Goal: Information Seeking & Learning: Learn about a topic

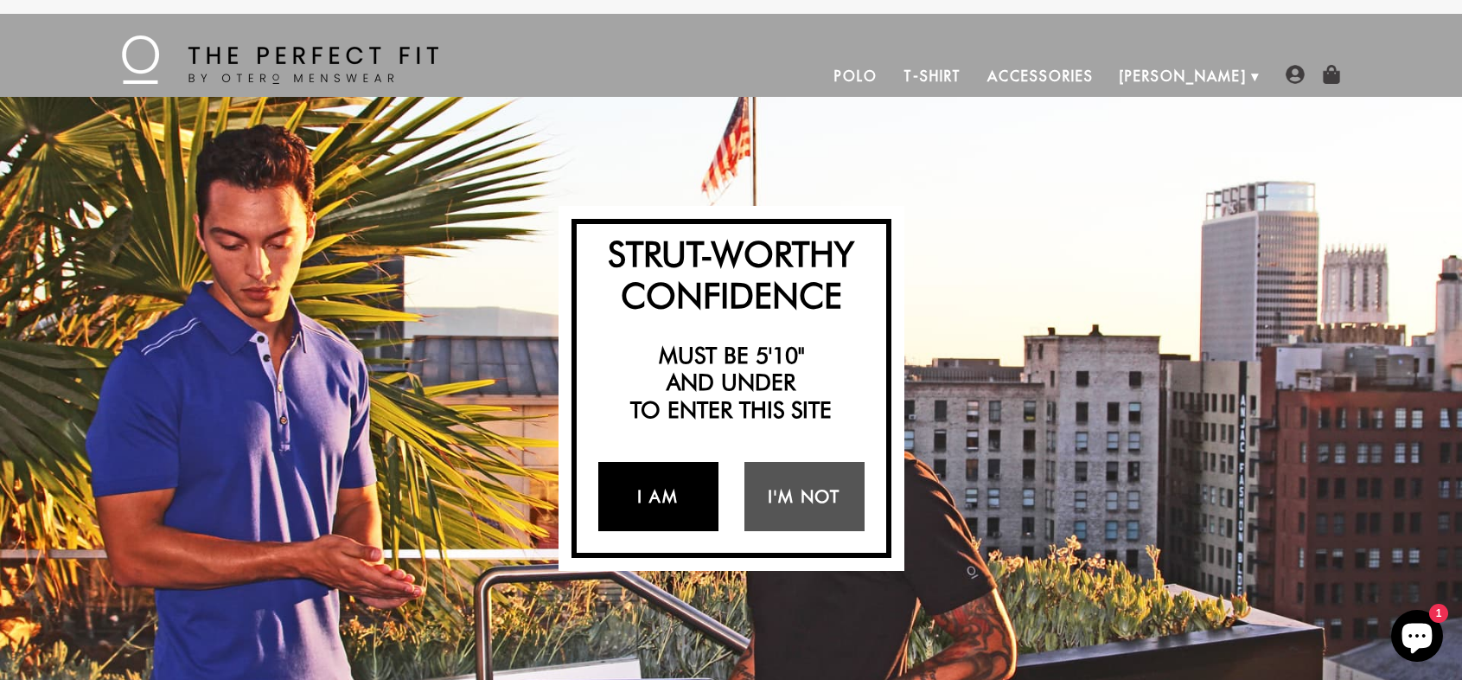
click at [692, 500] on link "I Am" at bounding box center [658, 496] width 120 height 69
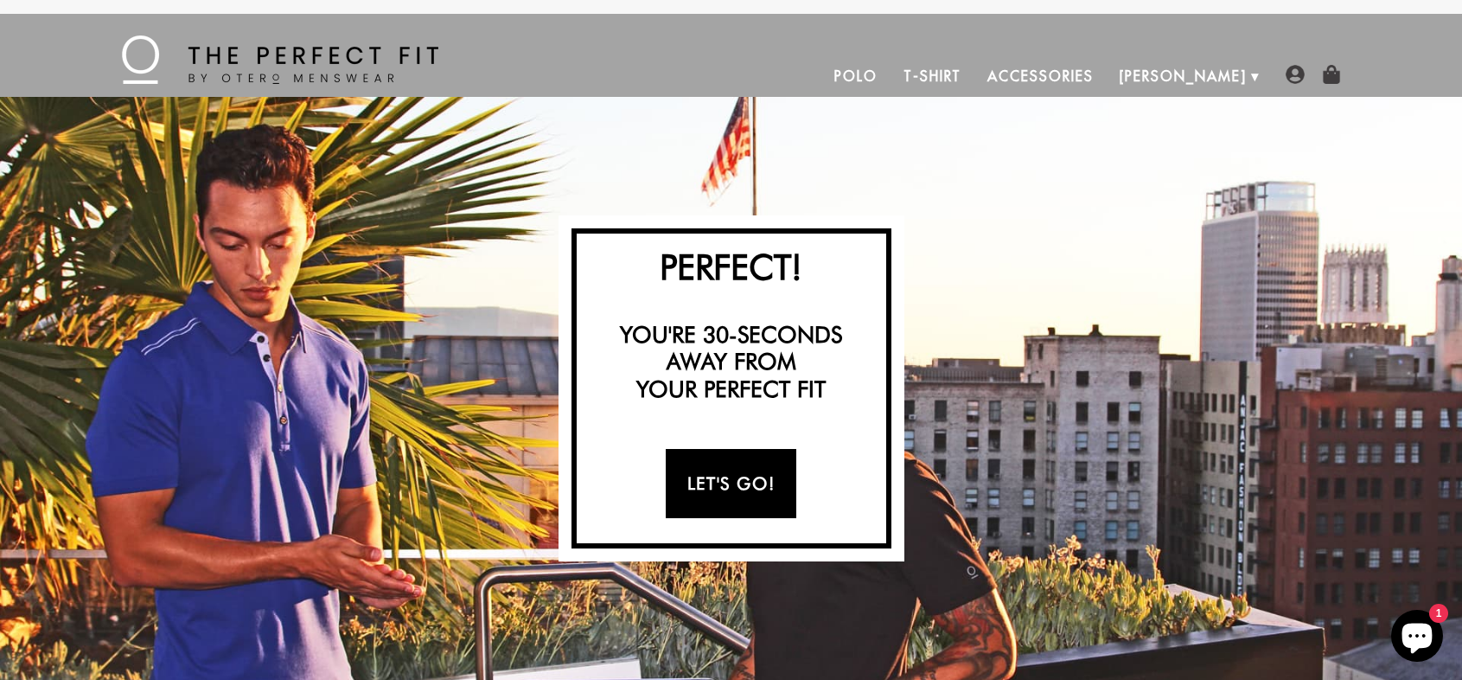
click at [759, 476] on link "Let's Go!" at bounding box center [731, 483] width 131 height 69
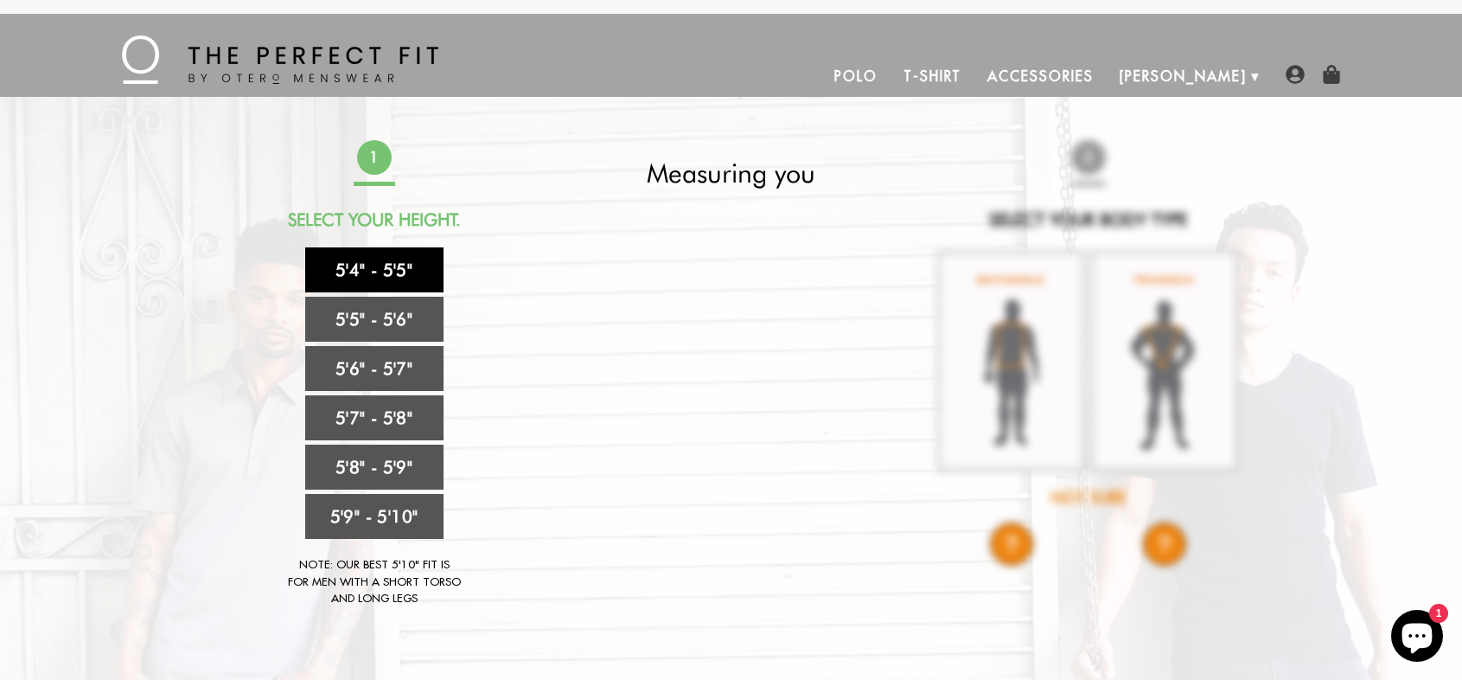
click at [350, 275] on link "5'4" - 5'5"" at bounding box center [374, 269] width 138 height 45
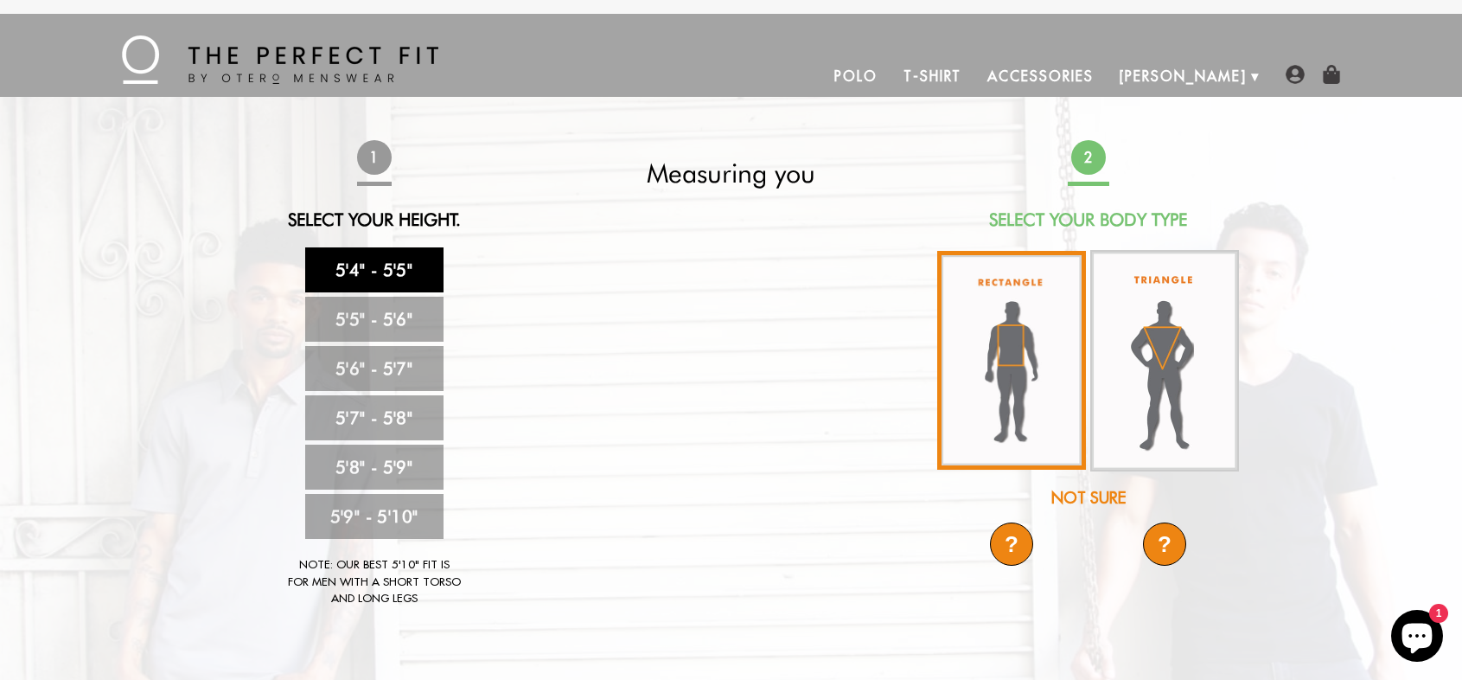
click at [1005, 354] on img at bounding box center [1011, 360] width 149 height 219
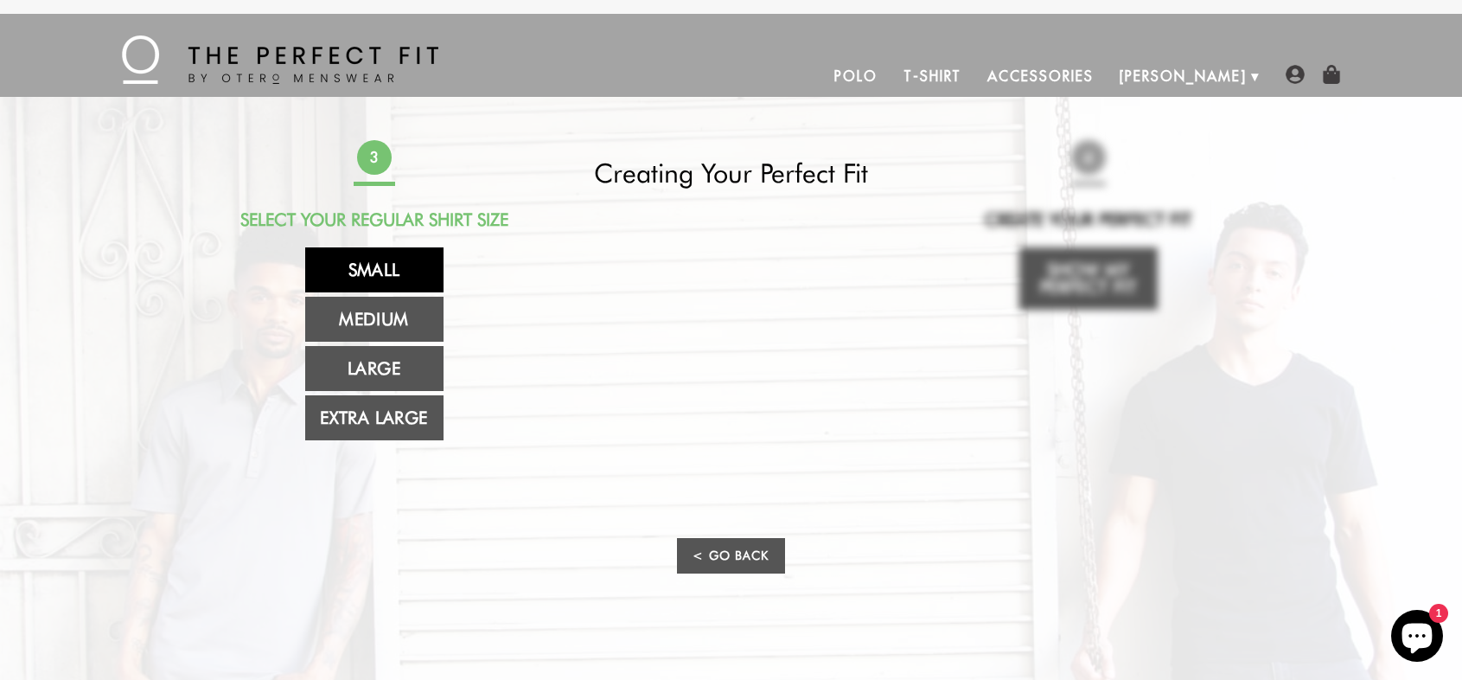
click at [359, 265] on link "Small" at bounding box center [374, 269] width 138 height 45
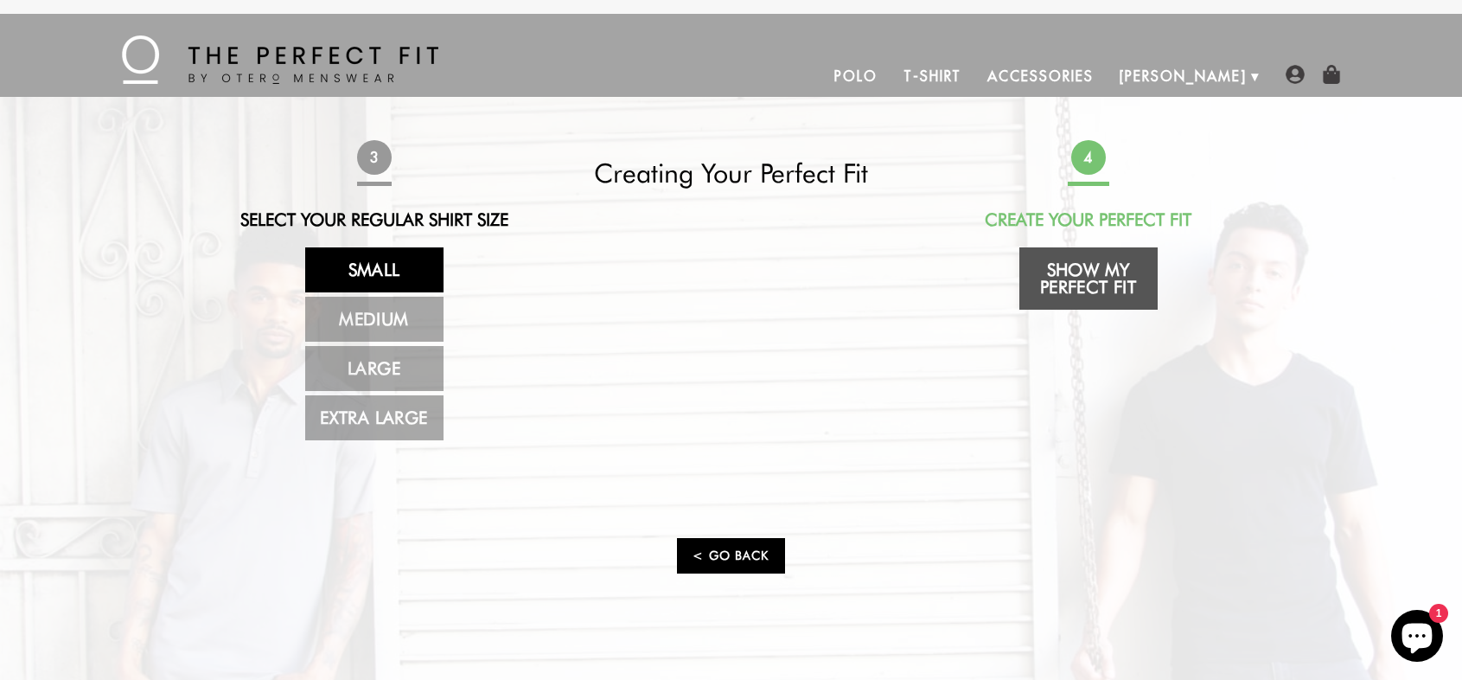
click at [721, 564] on link "< Go Back" at bounding box center [730, 555] width 107 height 35
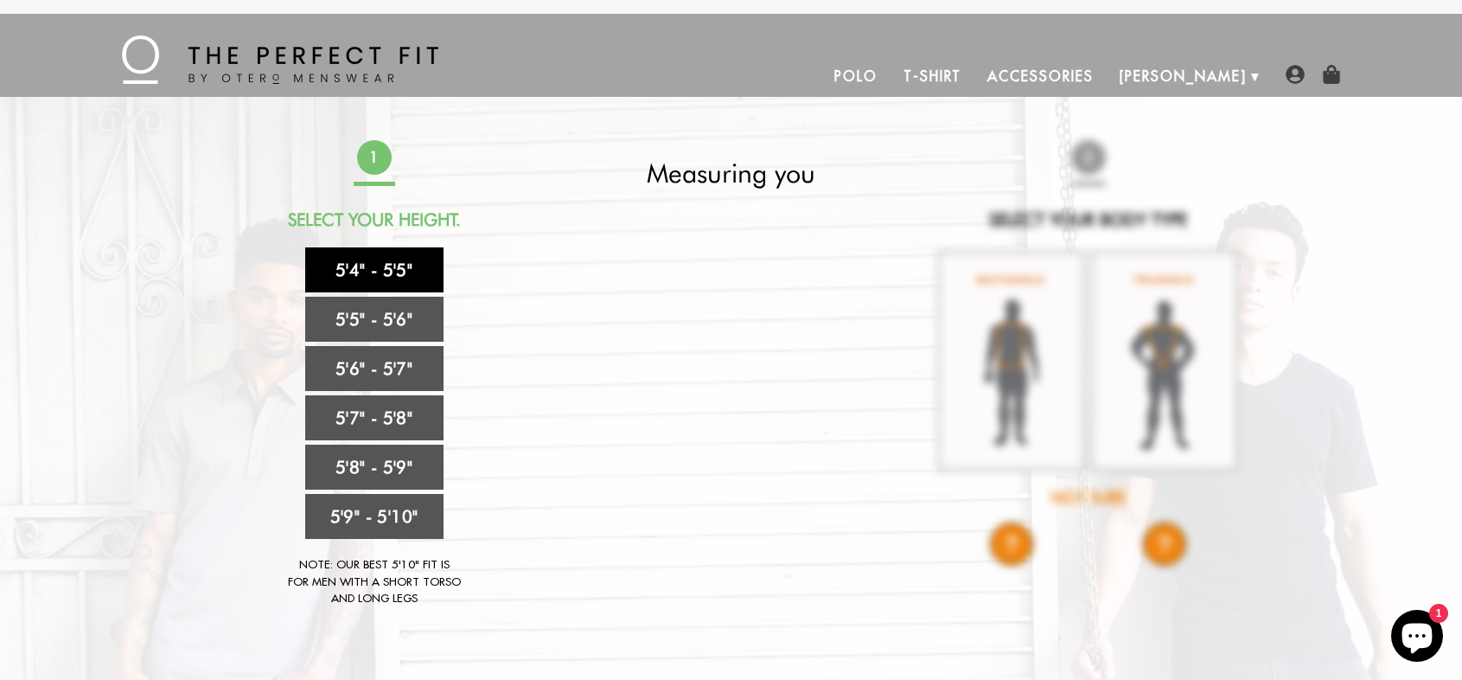
click at [398, 277] on link "5'4" - 5'5"" at bounding box center [374, 269] width 138 height 45
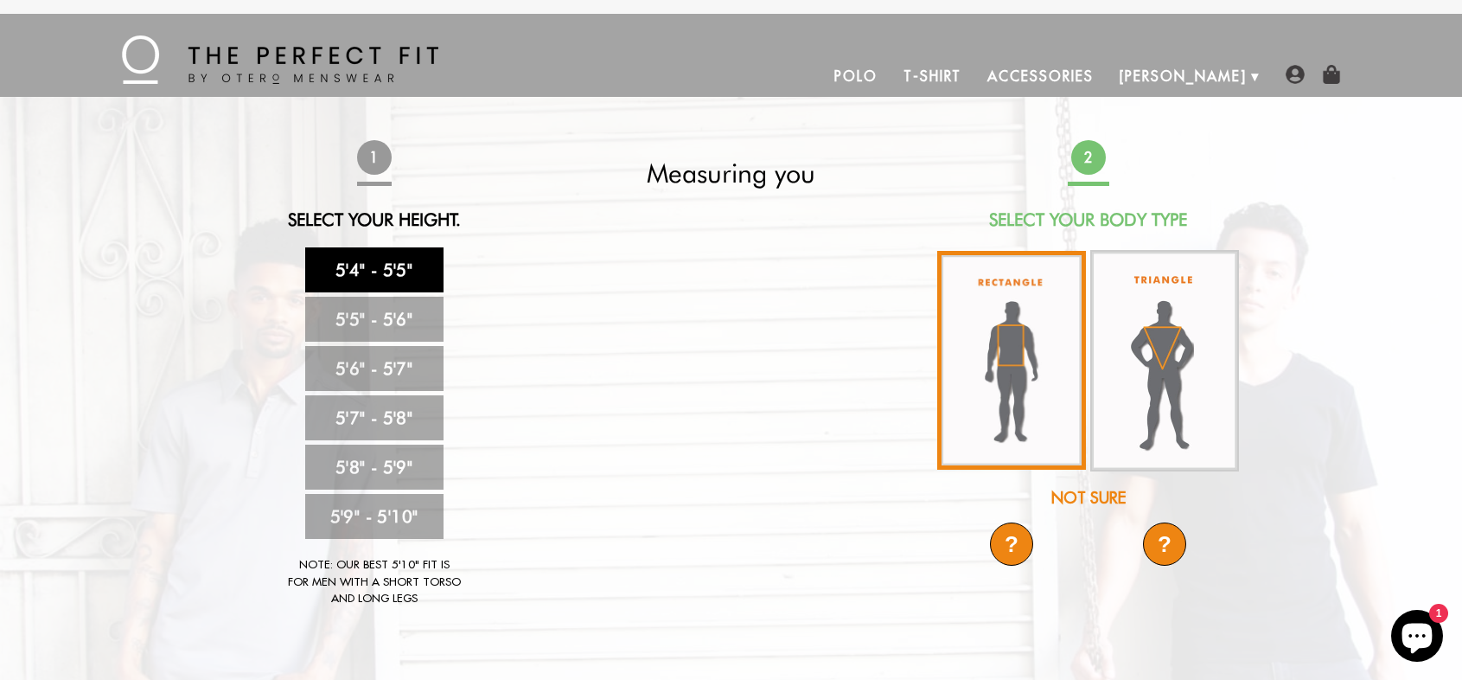
click at [1001, 379] on img at bounding box center [1011, 360] width 149 height 219
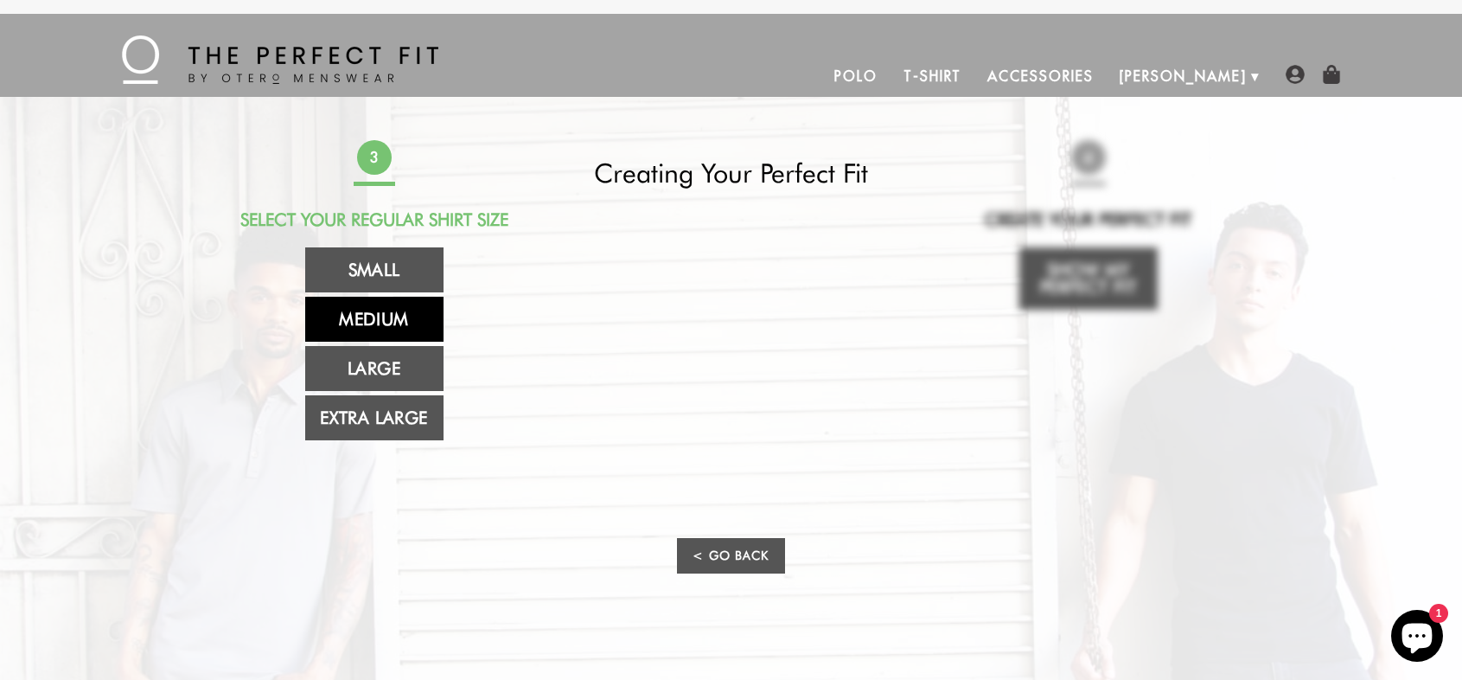
click at [394, 316] on link "Medium" at bounding box center [374, 319] width 138 height 45
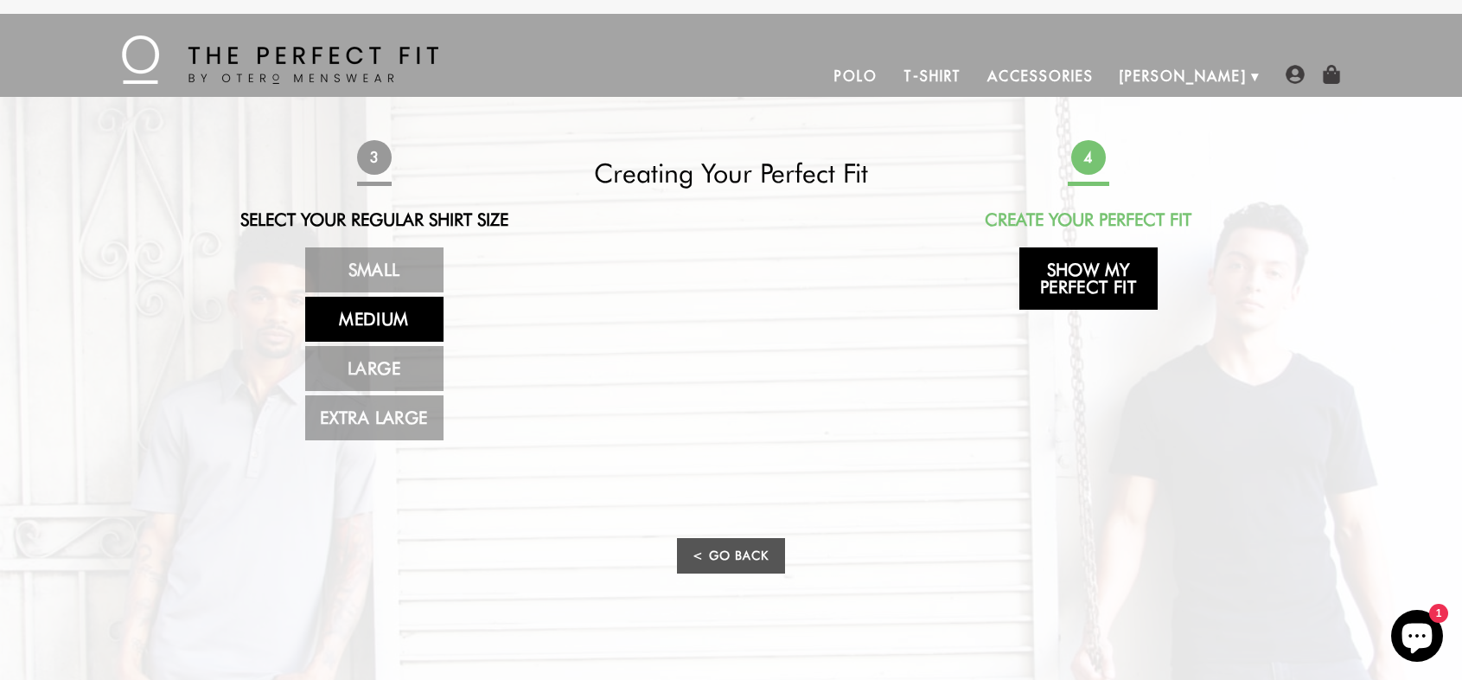
click at [1094, 290] on link "Show My Perfect Fit" at bounding box center [1088, 278] width 138 height 62
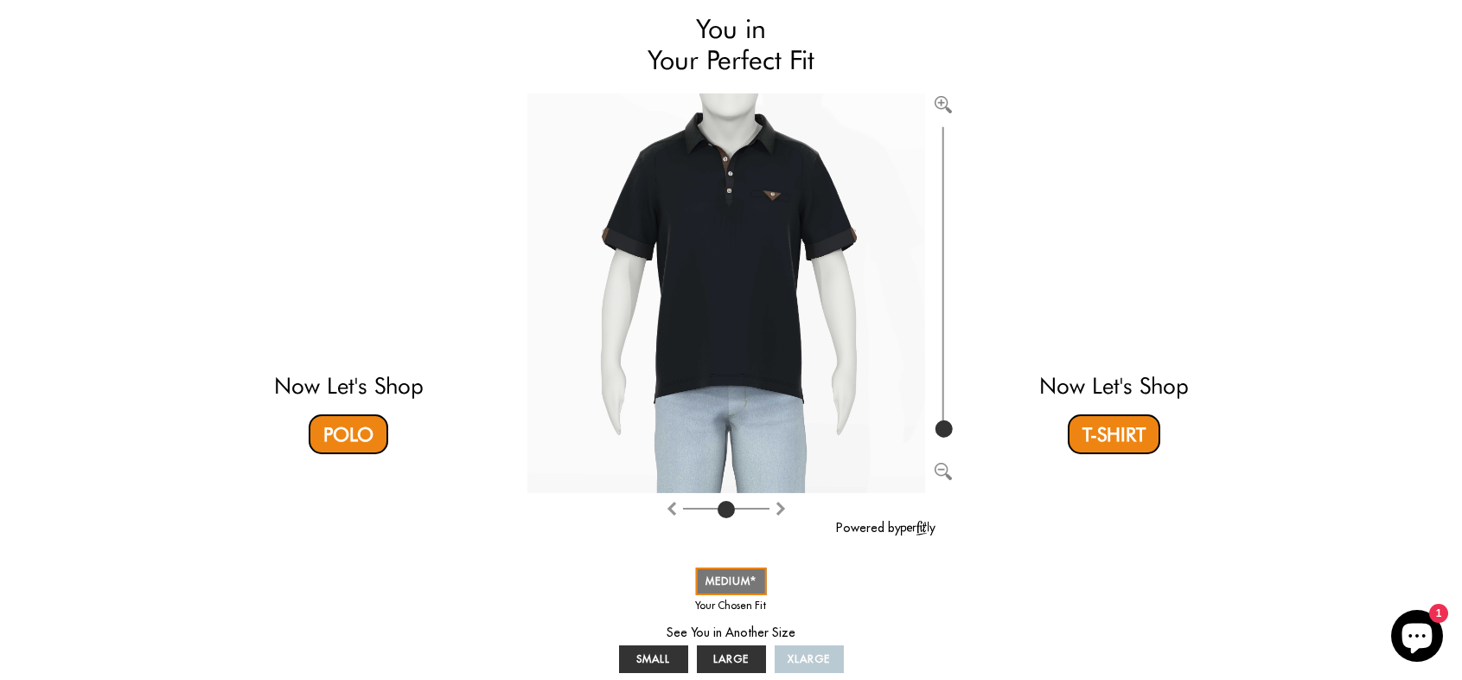
scroll to position [173, 0]
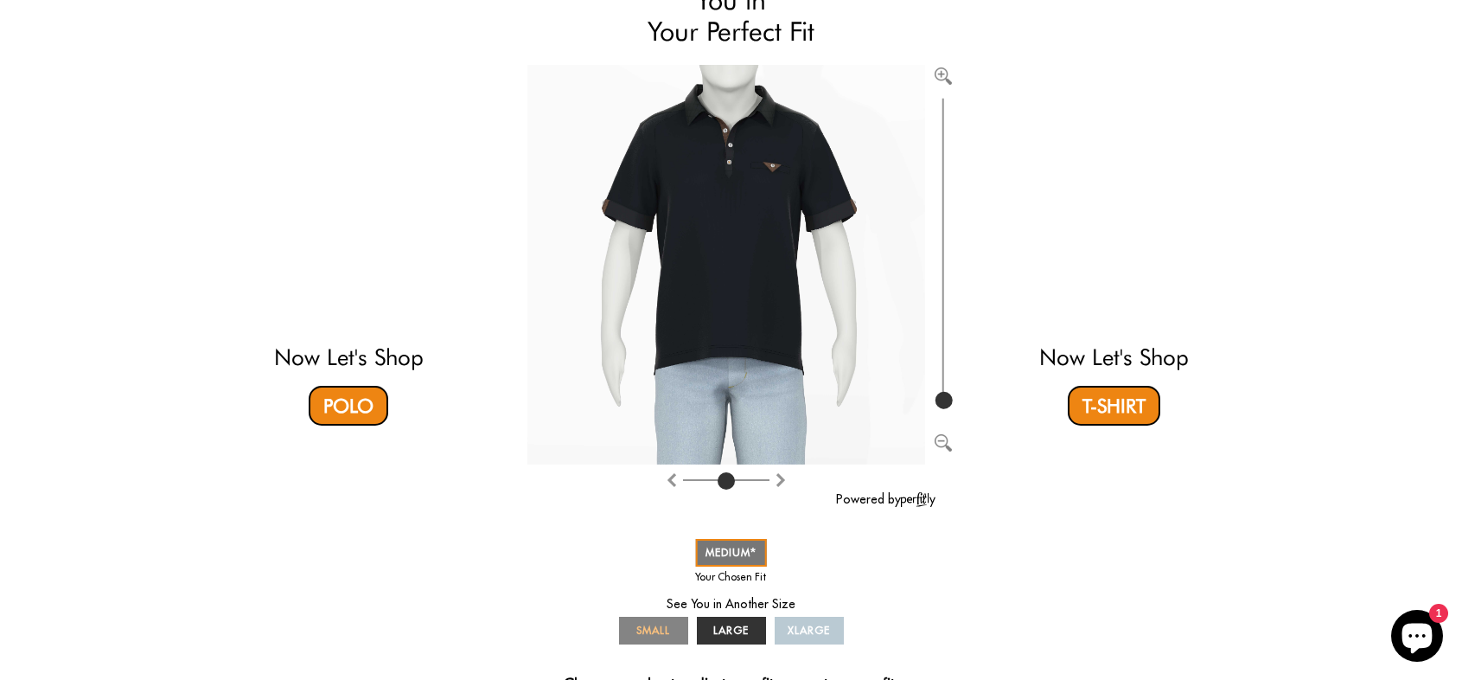
click at [664, 629] on span "SMALL" at bounding box center [653, 629] width 34 height 13
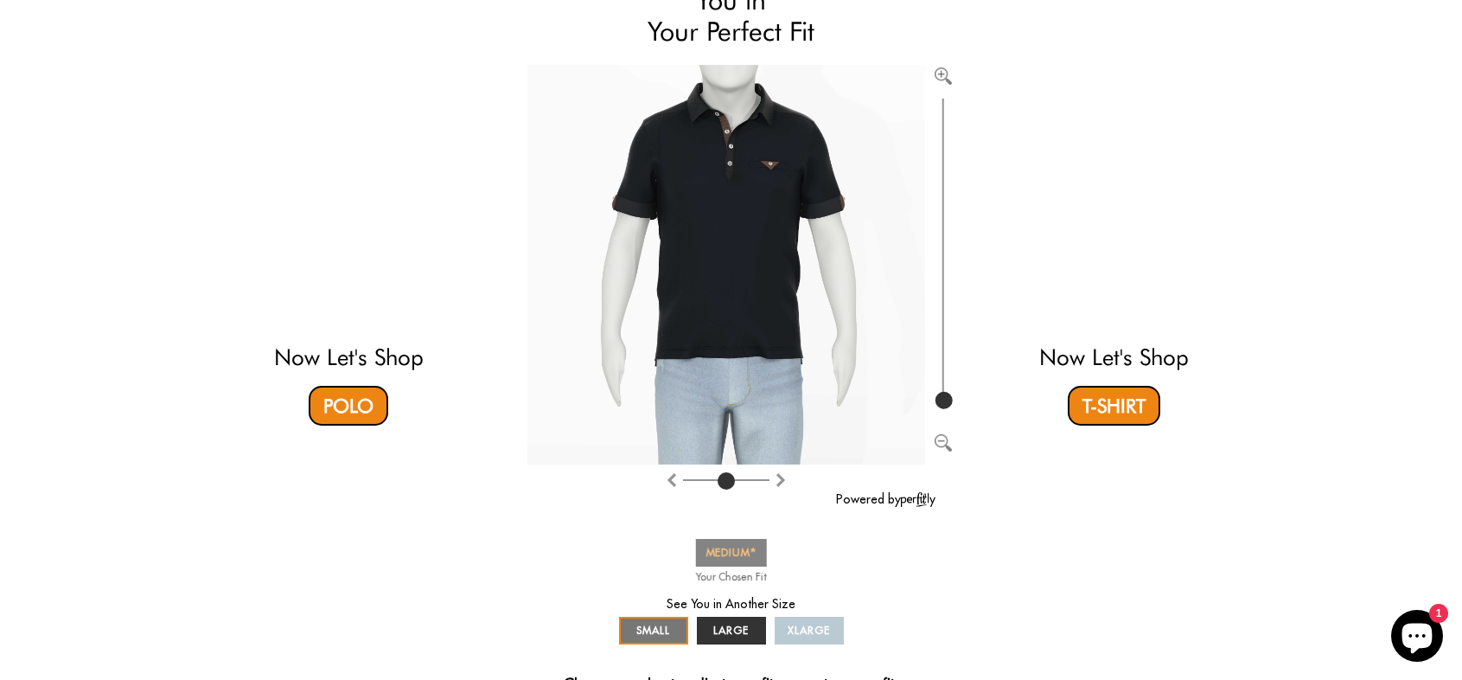
click at [746, 552] on span "MEDIUM" at bounding box center [730, 552] width 51 height 13
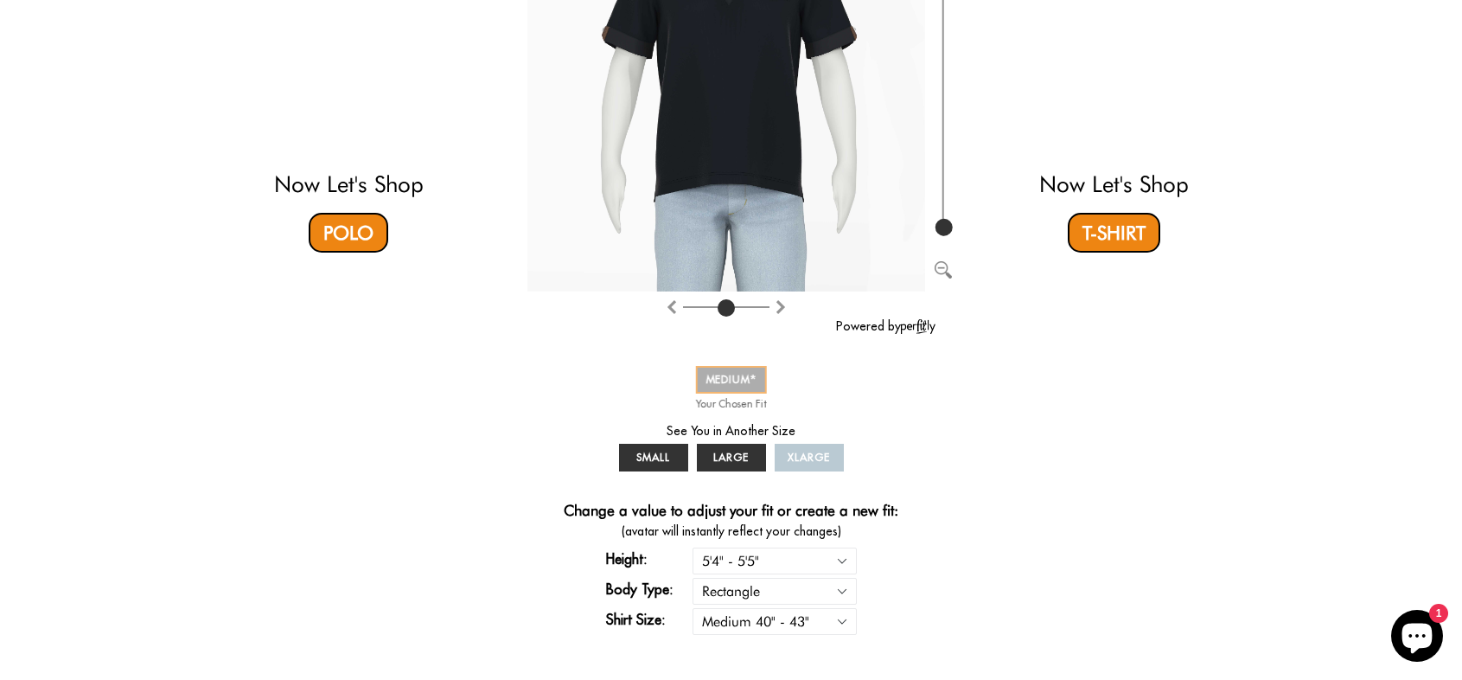
scroll to position [432, 0]
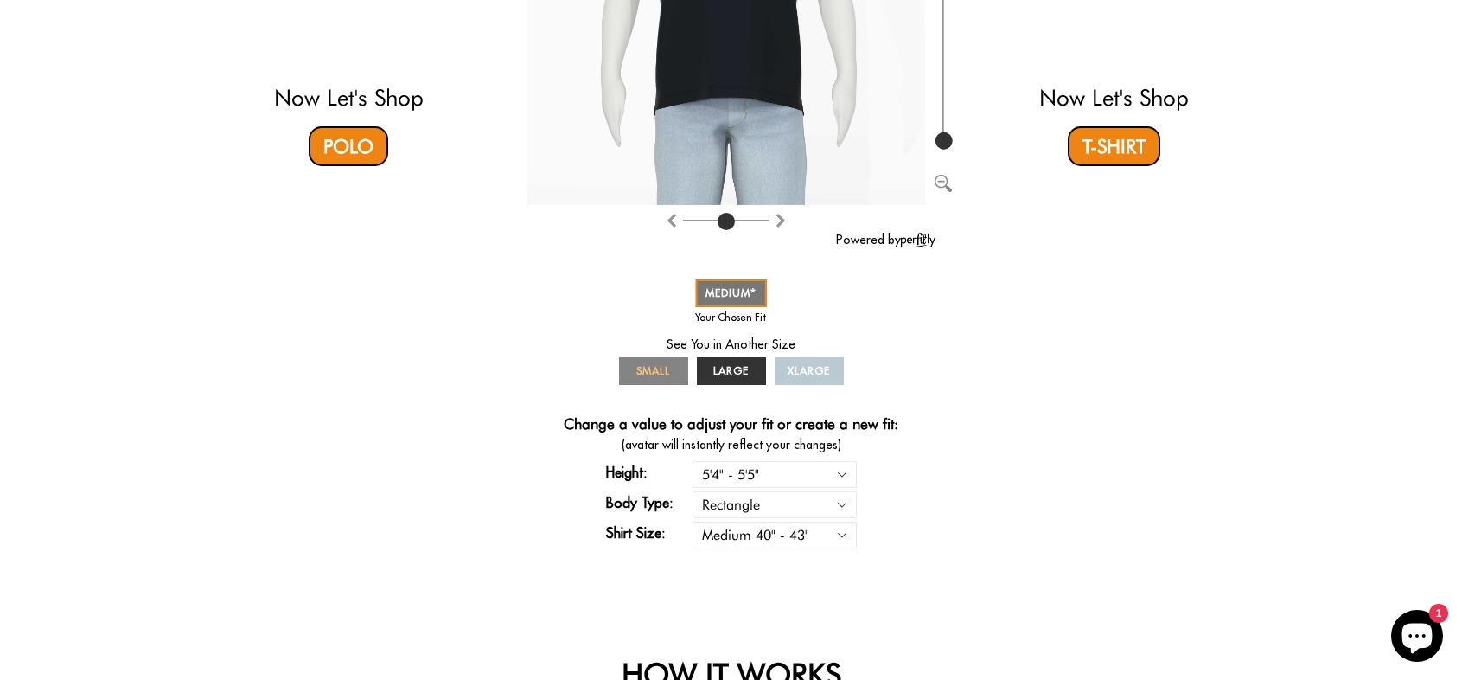
click at [649, 375] on span "SMALL" at bounding box center [653, 370] width 34 height 13
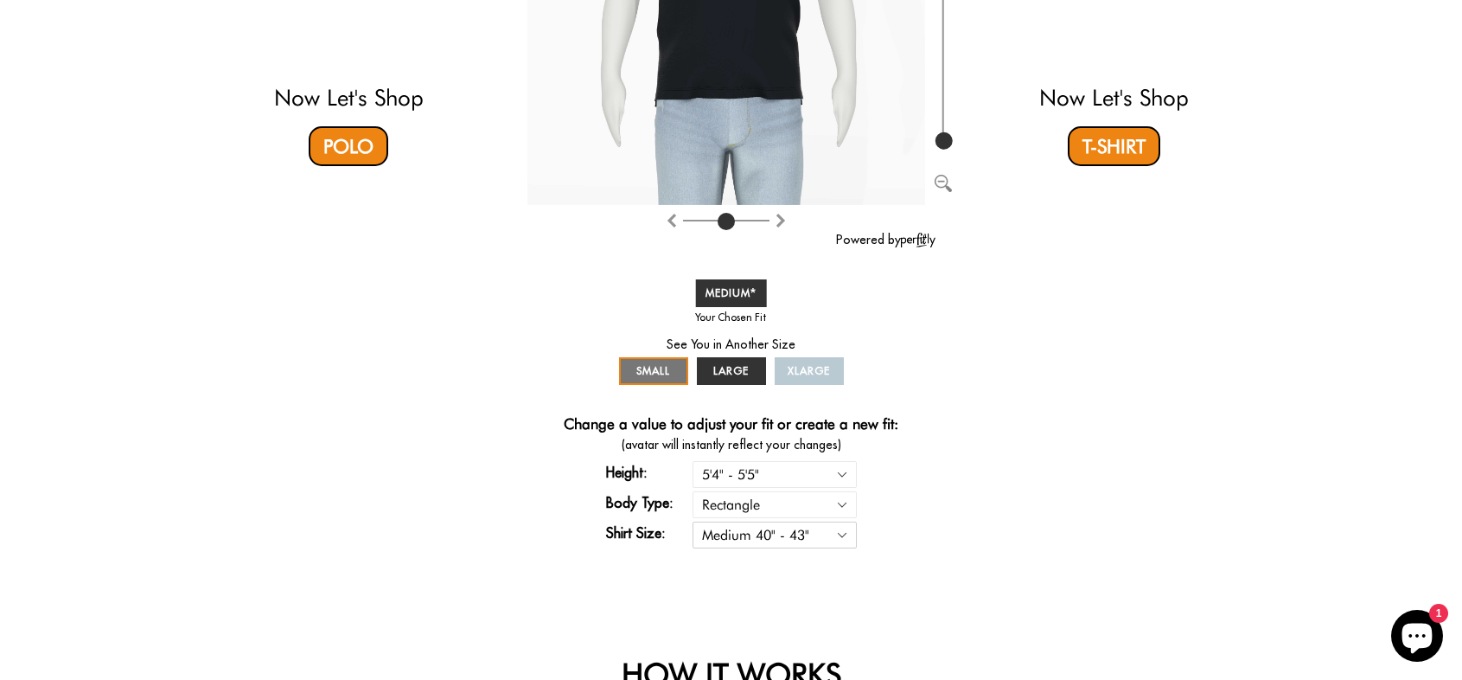
click at [841, 537] on select "Small 36" - 39" Medium 40" - 43" Large 44" - 47" Extra Large 48" - 50"" at bounding box center [775, 534] width 164 height 27
select select "S"
click at [693, 521] on select "Small 36" - 39" Medium 40" - 43" Large 44" - 47" Extra Large 48" - 50"" at bounding box center [775, 534] width 164 height 27
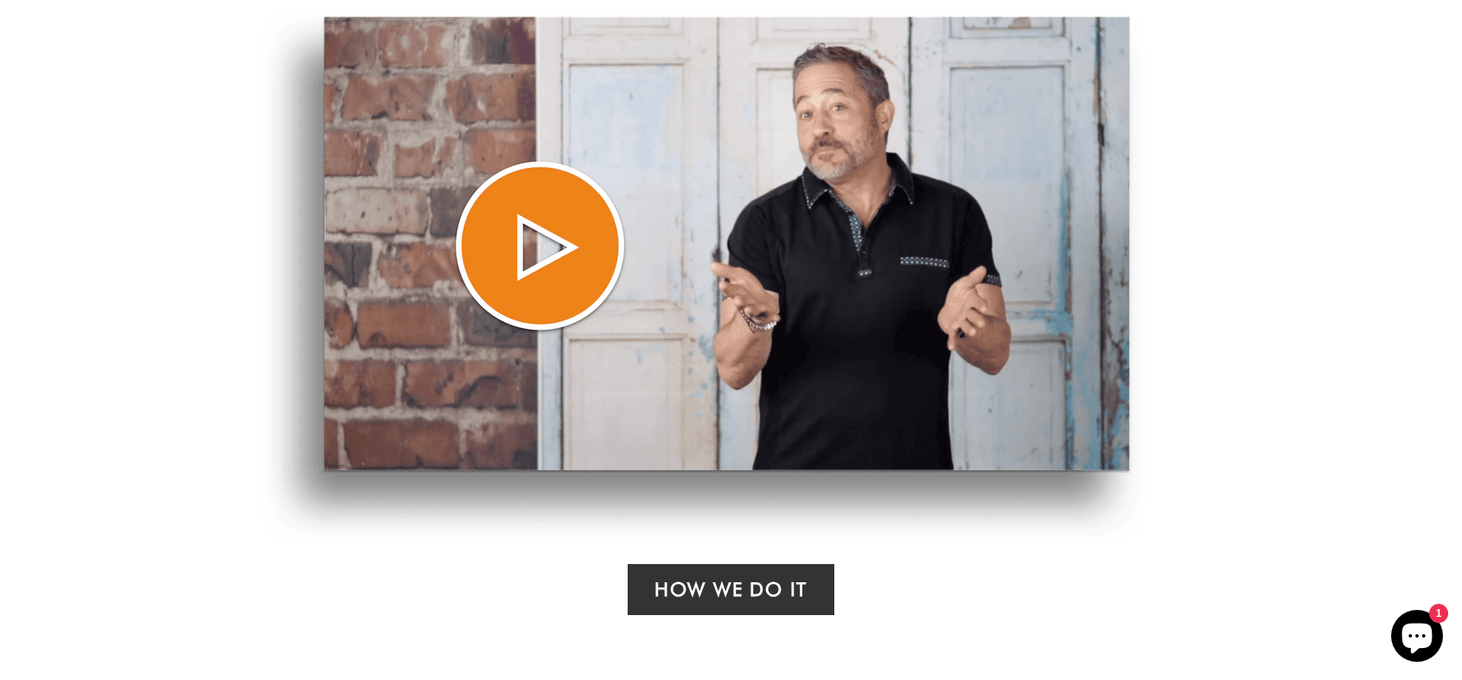
scroll to position [1124, 0]
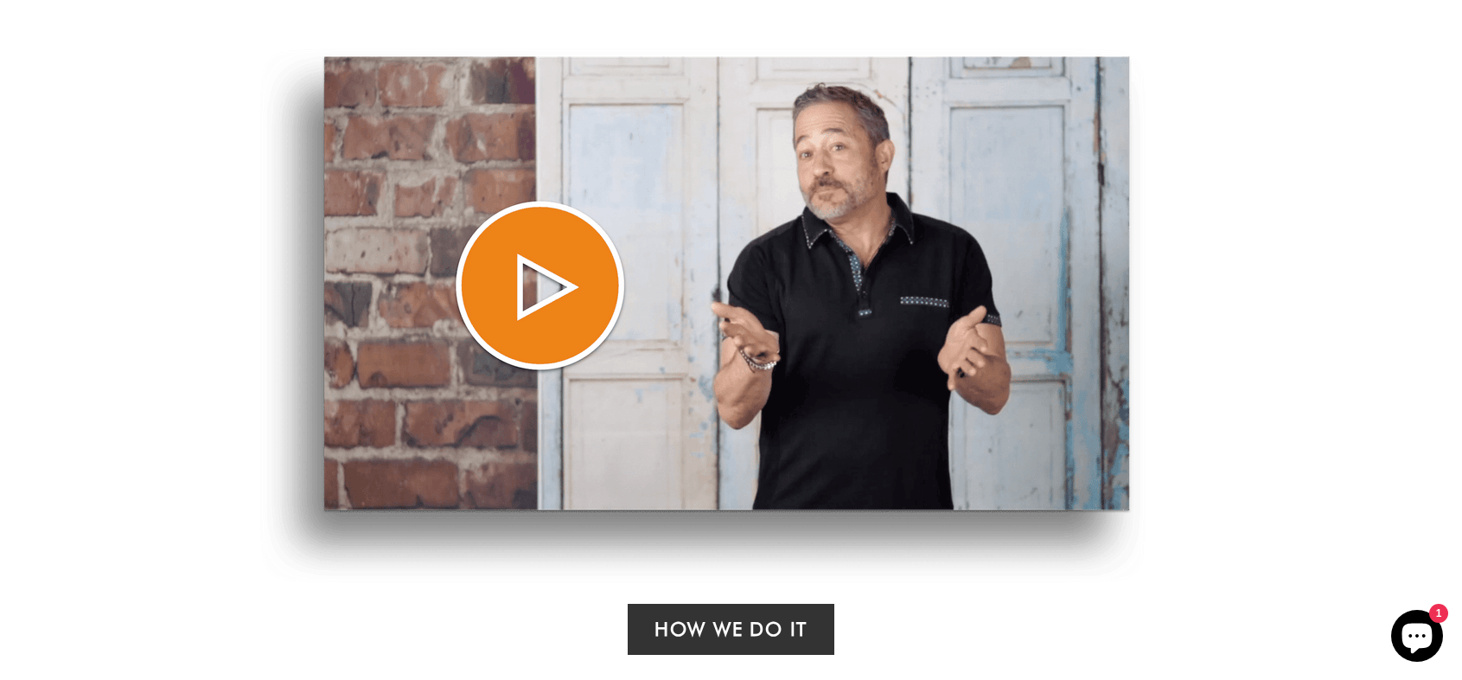
click at [524, 296] on img at bounding box center [702, 315] width 885 height 534
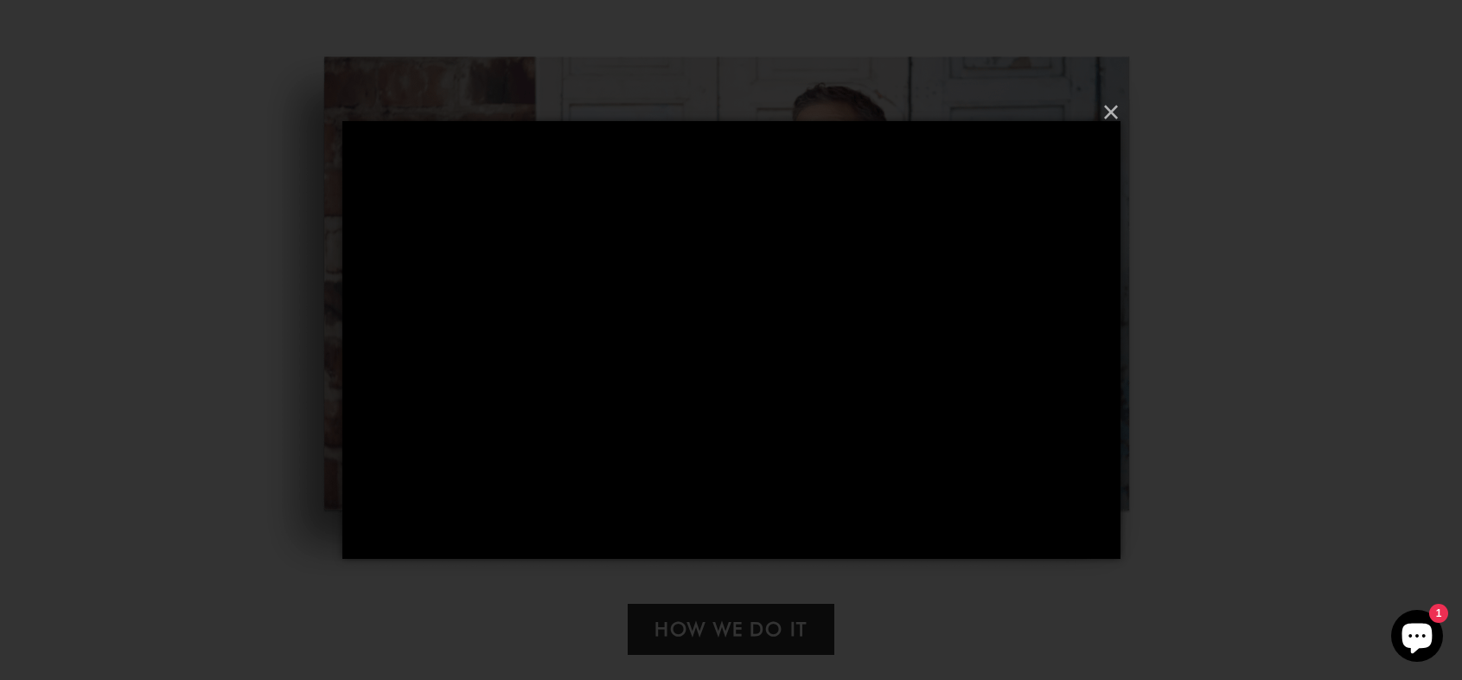
click at [1149, 479] on div "×" at bounding box center [731, 340] width 1462 height 680
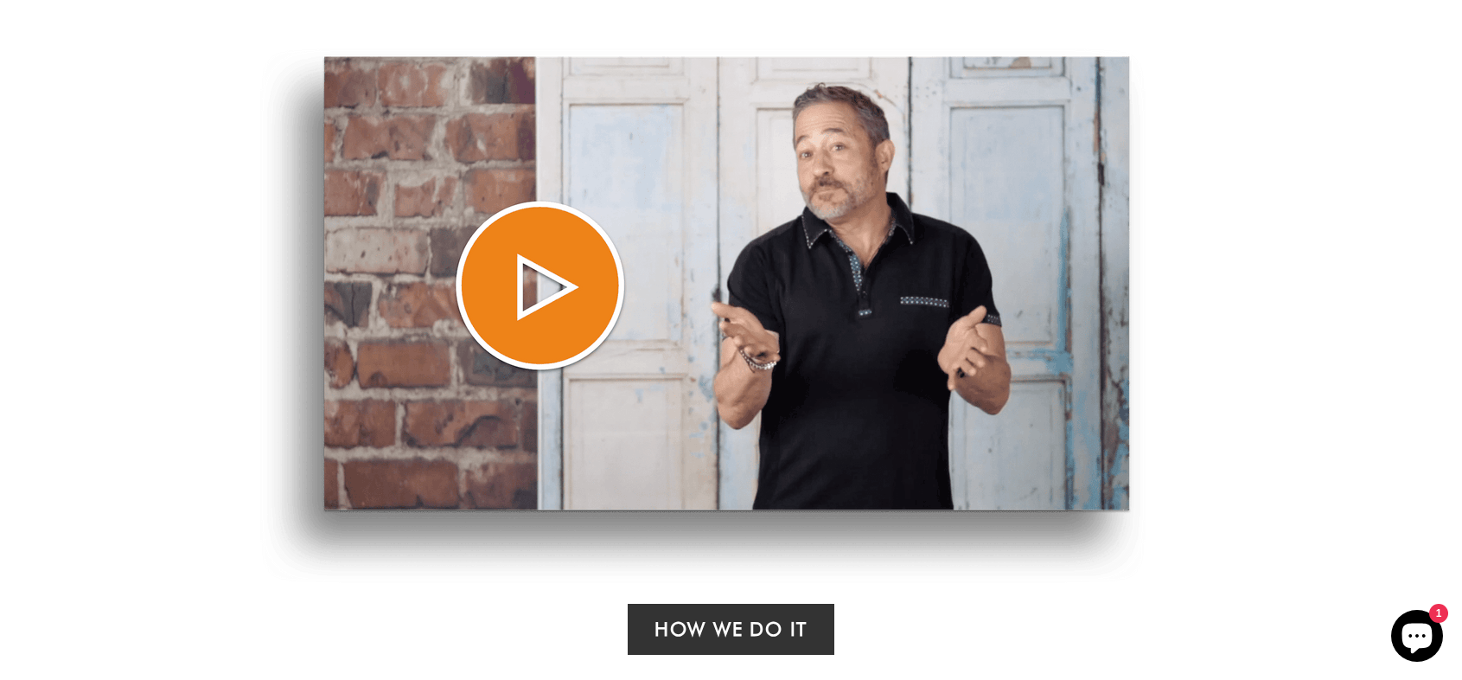
click at [542, 286] on img at bounding box center [702, 315] width 885 height 534
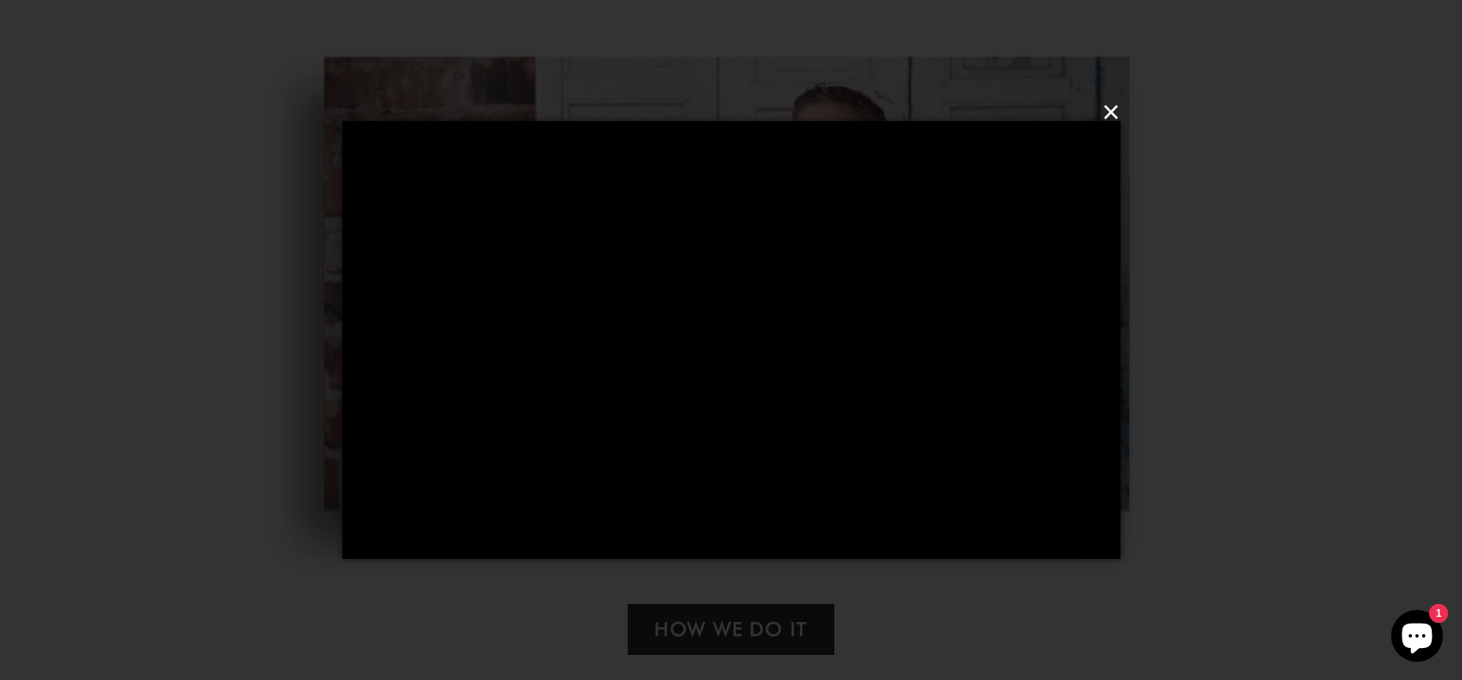
click at [1109, 112] on button "×" at bounding box center [737, 112] width 778 height 52
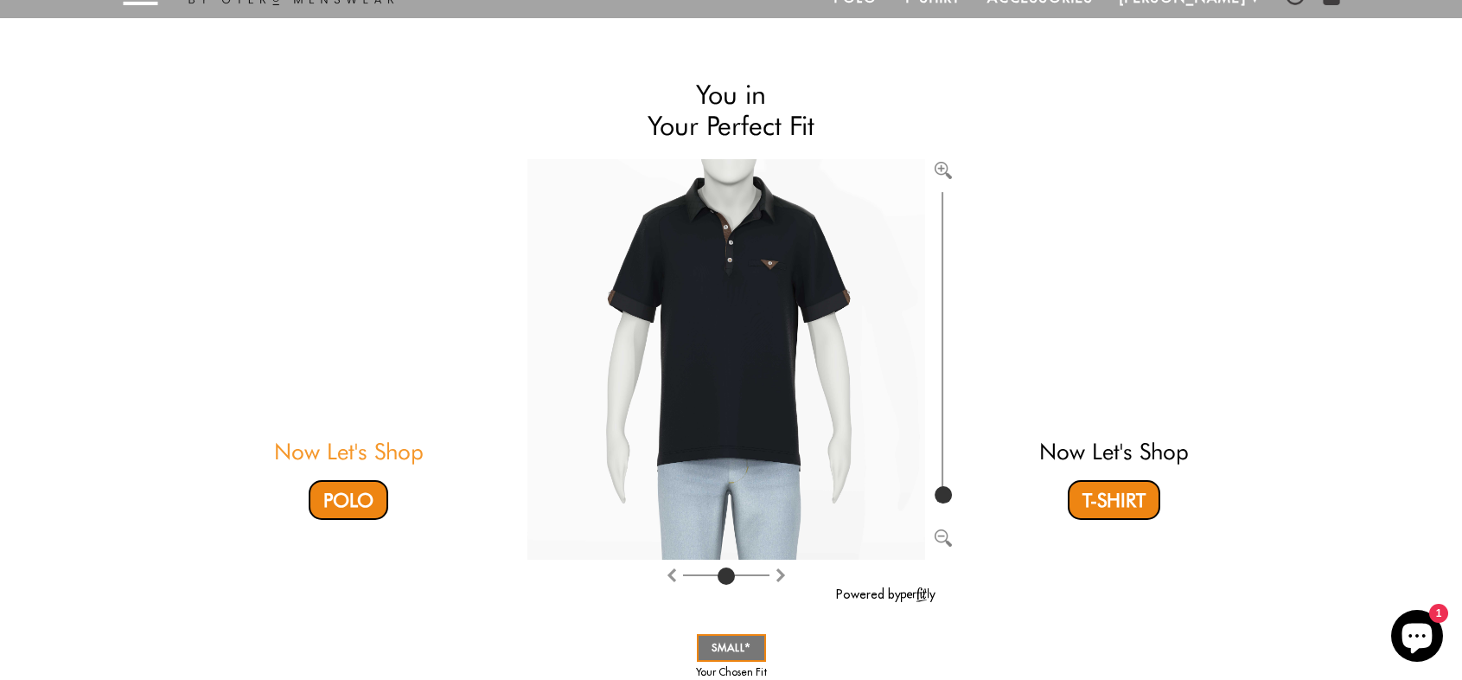
scroll to position [0, 0]
